Goal: Information Seeking & Learning: Learn about a topic

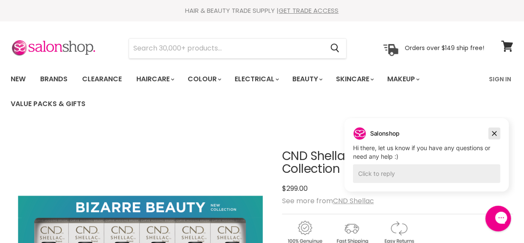
click at [497, 133] on icon "Dismiss campaign" at bounding box center [494, 133] width 9 height 10
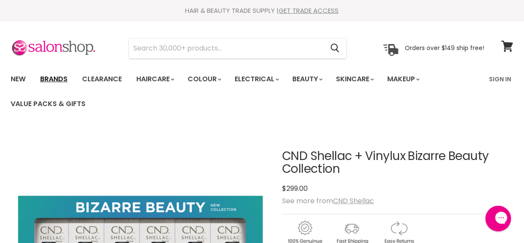
click at [59, 74] on link "Brands" at bounding box center [54, 79] width 40 height 18
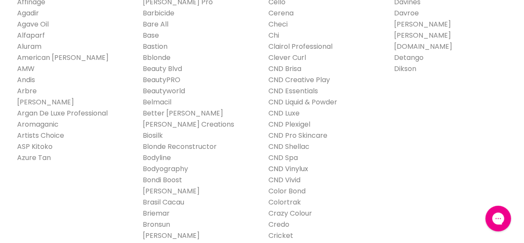
click at [300, 168] on link "CND Vinylux" at bounding box center [289, 169] width 40 height 10
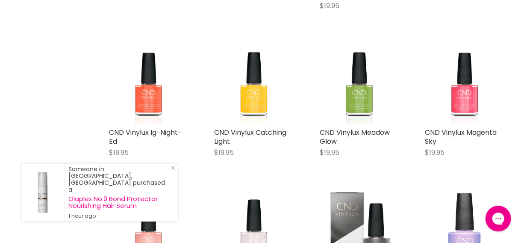
scroll to position [739, 0]
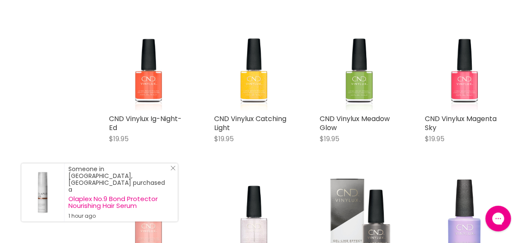
click at [177, 183] on div "Someone in [GEOGRAPHIC_DATA], [GEOGRAPHIC_DATA] purchased a Olaplex No.9 Bond P…" at bounding box center [99, 192] width 157 height 58
click at [171, 171] on icon "Close Icon" at bounding box center [173, 168] width 5 height 5
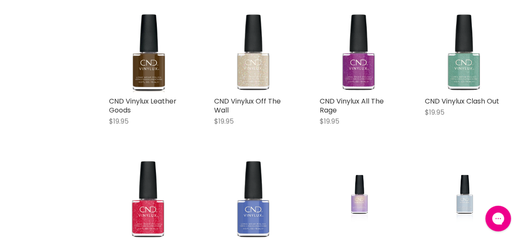
scroll to position [1750, 0]
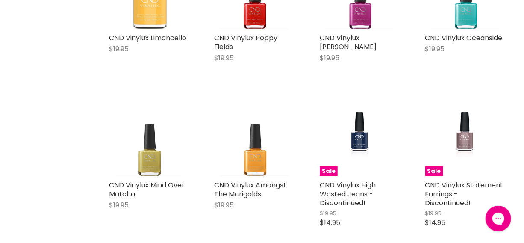
scroll to position [3422, 0]
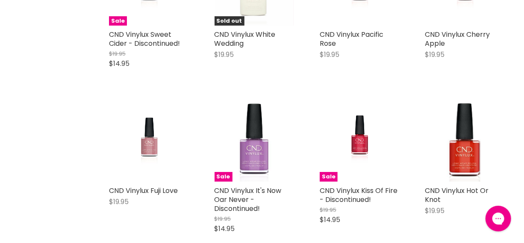
scroll to position [4472, 0]
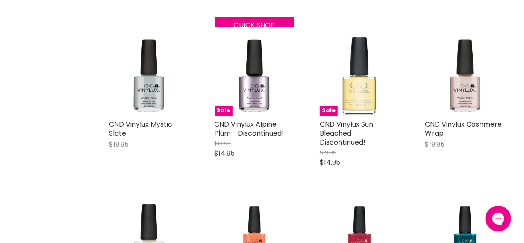
scroll to position [6806, 0]
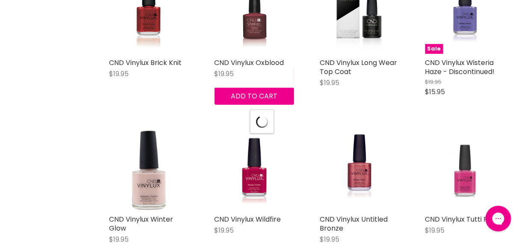
scroll to position [7544, 0]
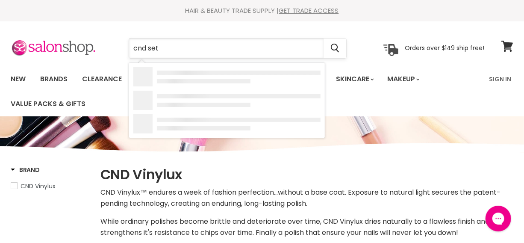
type input "cnd sets"
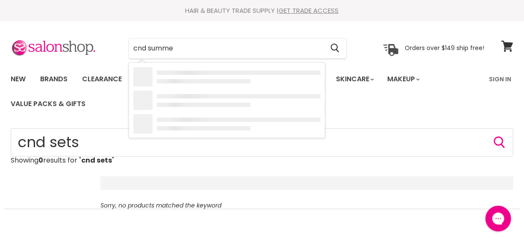
type input "cnd summer"
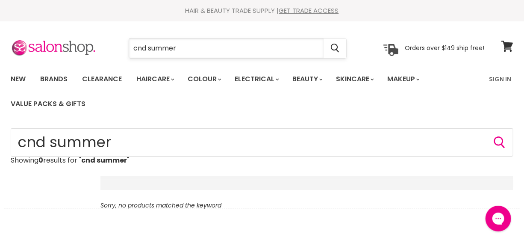
click at [187, 51] on input "cnd summer" at bounding box center [226, 49] width 195 height 20
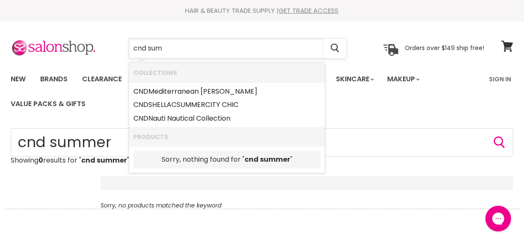
type input "cnd su"
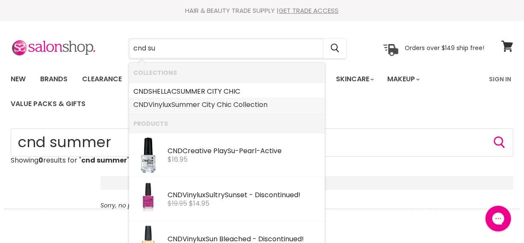
click at [201, 104] on link "CND Vinylux Su mmer City Chic Collection" at bounding box center [226, 105] width 187 height 14
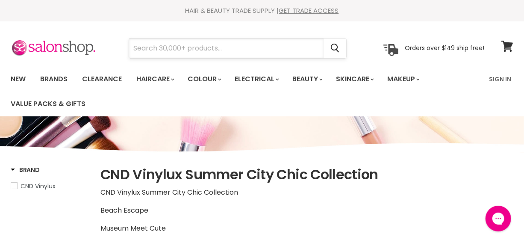
click at [145, 56] on input "Search" at bounding box center [226, 49] width 195 height 20
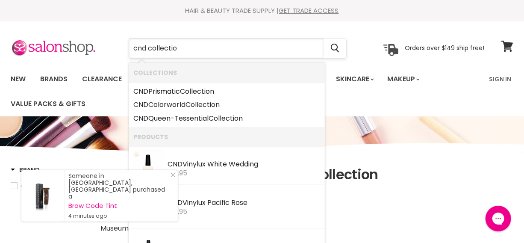
type input "cnd collection"
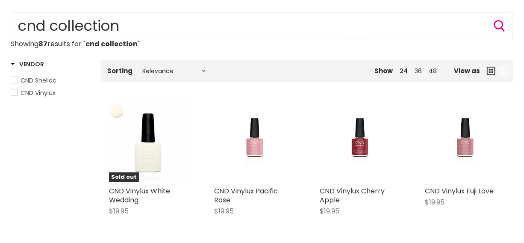
scroll to position [116, 0]
click at [12, 93] on span "CND Vinylux" at bounding box center [14, 92] width 6 height 6
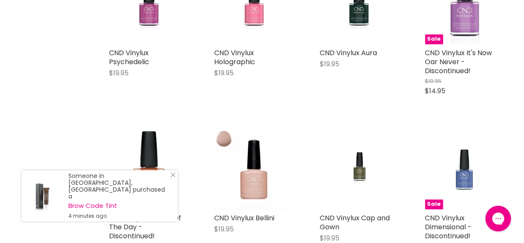
scroll to position [739, 0]
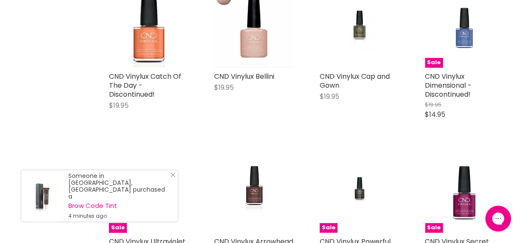
scroll to position [1050, 0]
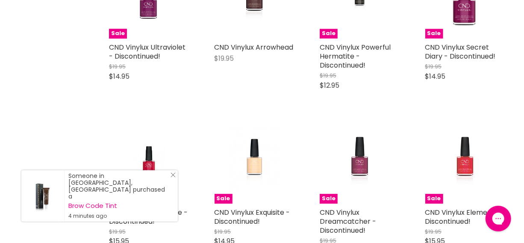
click at [171, 177] on line "Close Icon" at bounding box center [173, 175] width 4 height 4
